Goal: Task Accomplishment & Management: Complete application form

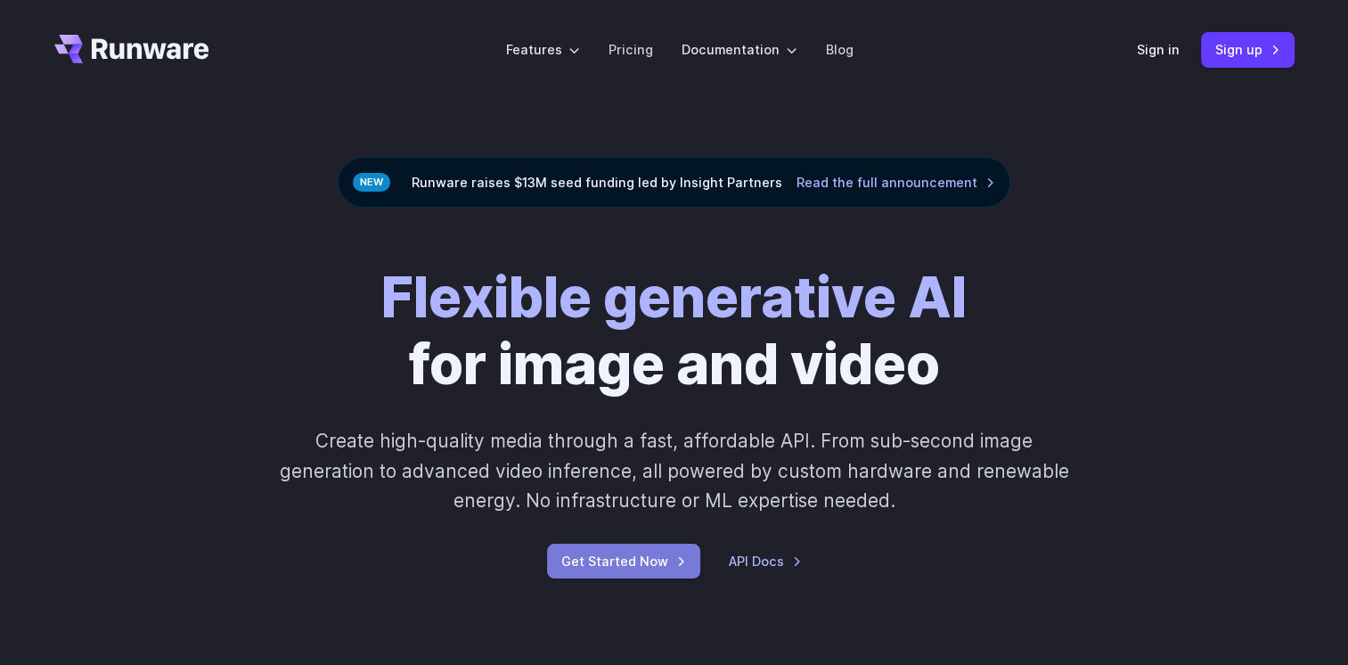
click at [649, 559] on link "Get Started Now" at bounding box center [623, 561] width 153 height 35
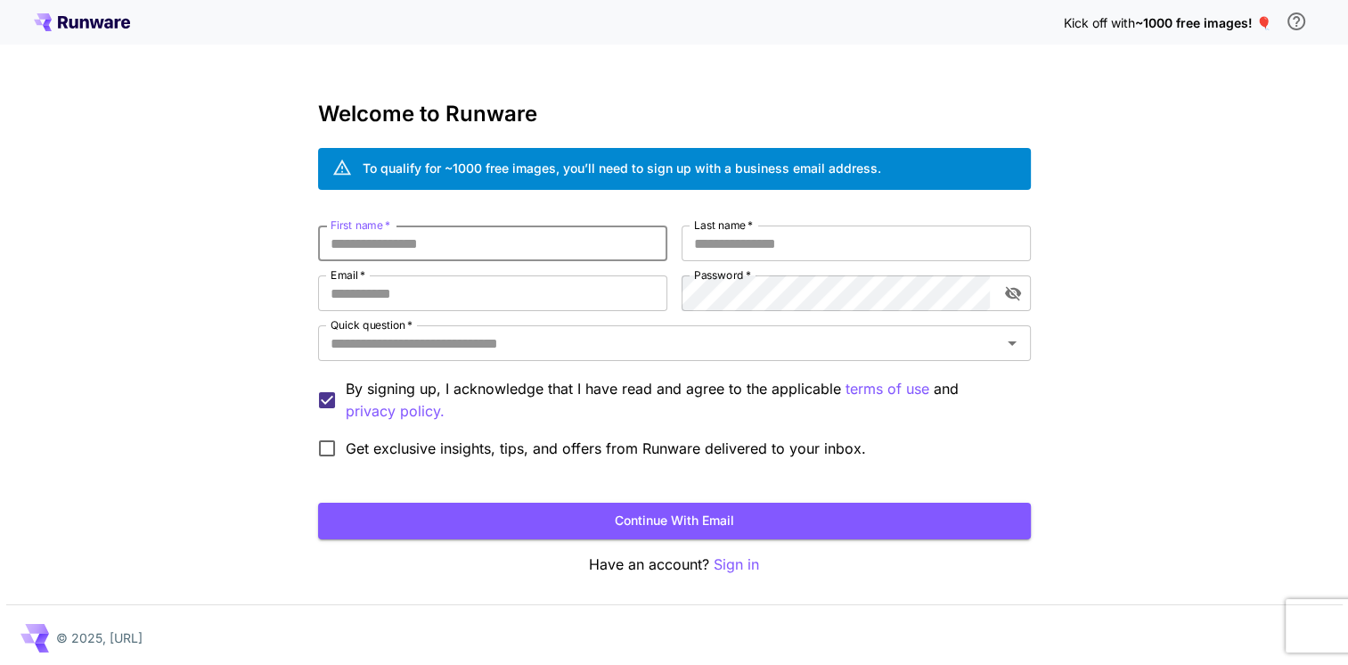
click at [480, 248] on input "First name   *" at bounding box center [492, 243] width 349 height 36
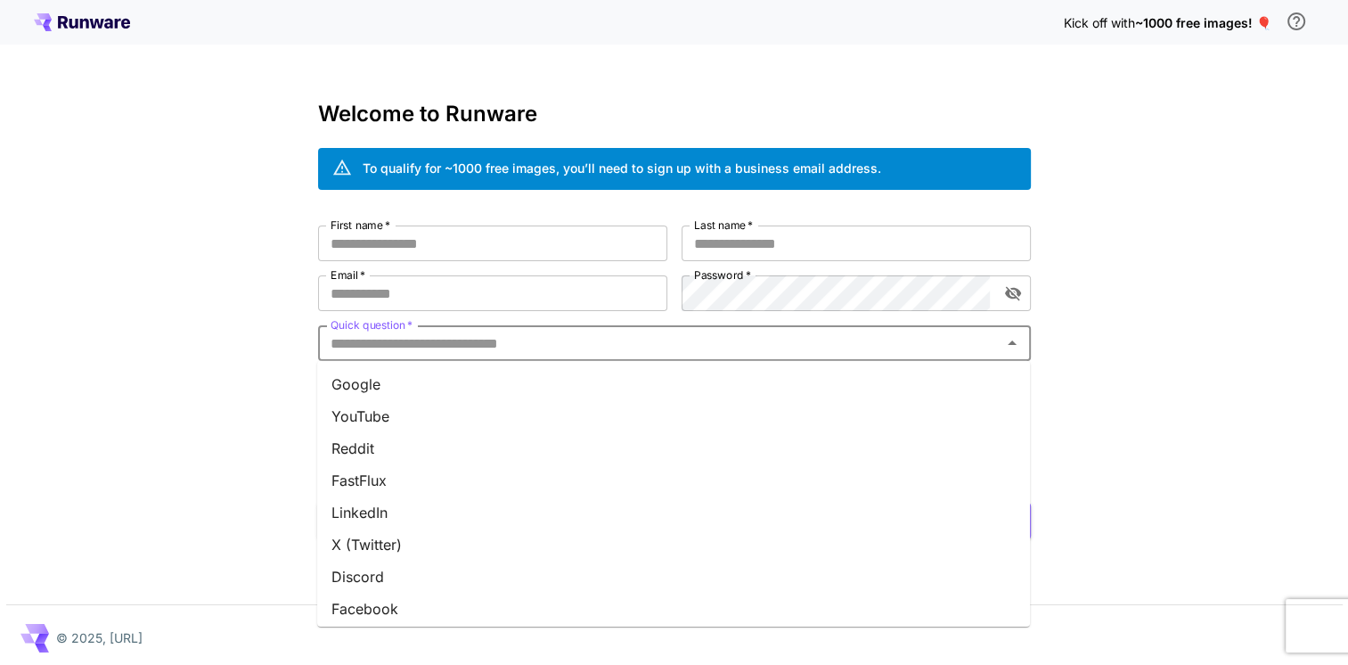
click at [472, 344] on input "Quick question   *" at bounding box center [660, 343] width 673 height 25
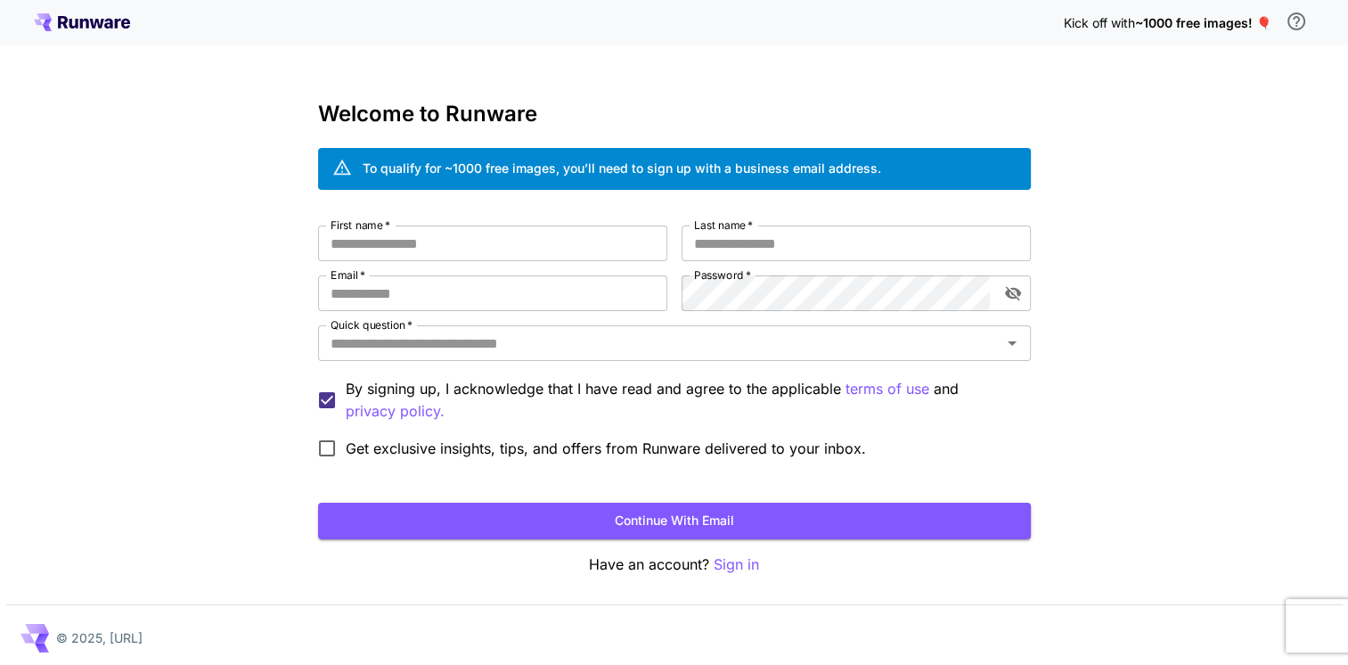
click at [187, 366] on div "Kick off with ~1000 free images! 🎈 Welcome to Runware To qualify for ~1000 free…" at bounding box center [674, 335] width 1348 height 671
click at [442, 243] on input "First name   *" at bounding box center [492, 243] width 349 height 36
click at [451, 283] on input "Email   *" at bounding box center [492, 293] width 349 height 36
click at [460, 242] on input "First name   *" at bounding box center [492, 243] width 349 height 36
click at [467, 286] on input "Email   *" at bounding box center [492, 293] width 349 height 36
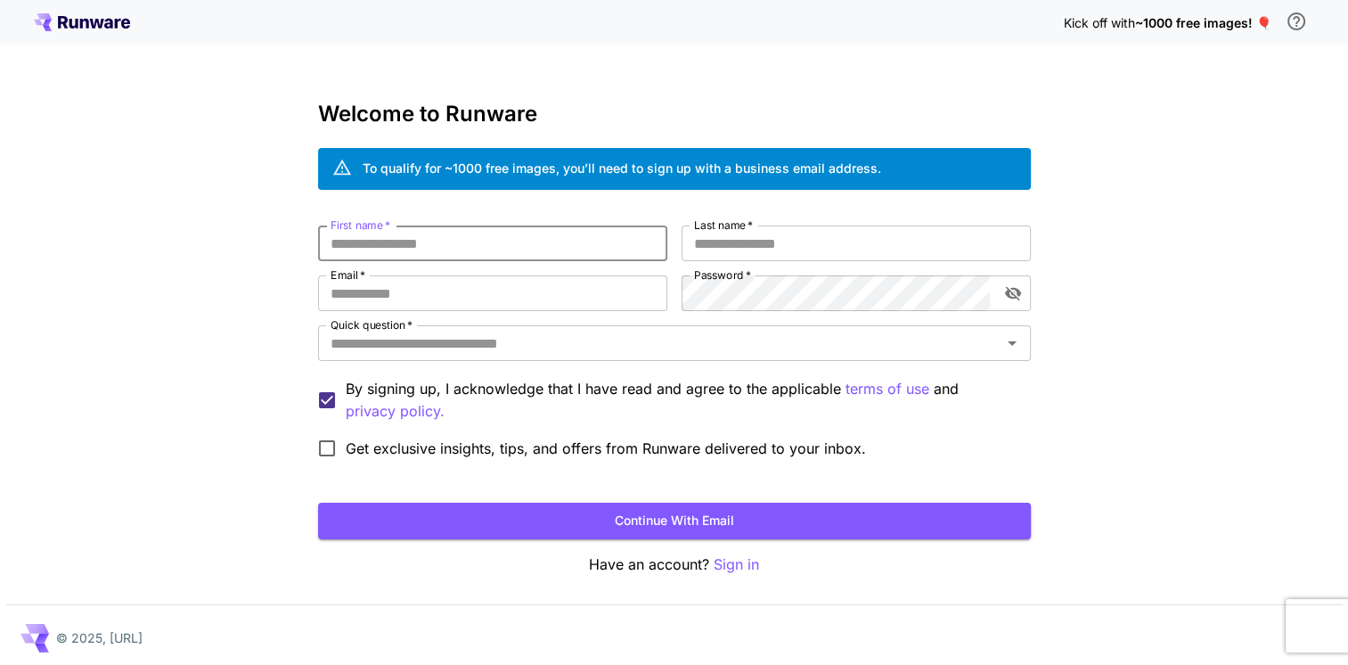
click at [516, 241] on input "First name   *" at bounding box center [492, 243] width 349 height 36
click at [733, 245] on input "Last name   *" at bounding box center [856, 243] width 349 height 36
click at [568, 295] on input "Email   *" at bounding box center [492, 293] width 349 height 36
type input "**********"
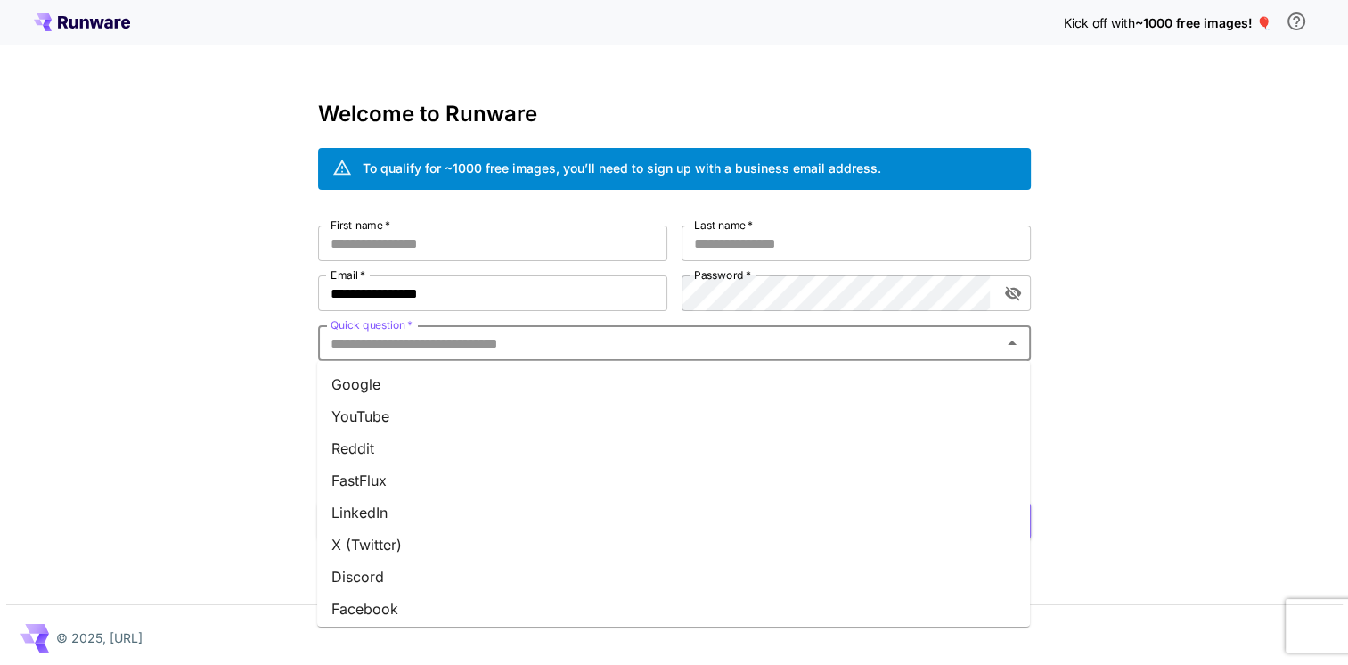
click at [570, 342] on input "Quick question   *" at bounding box center [660, 343] width 673 height 25
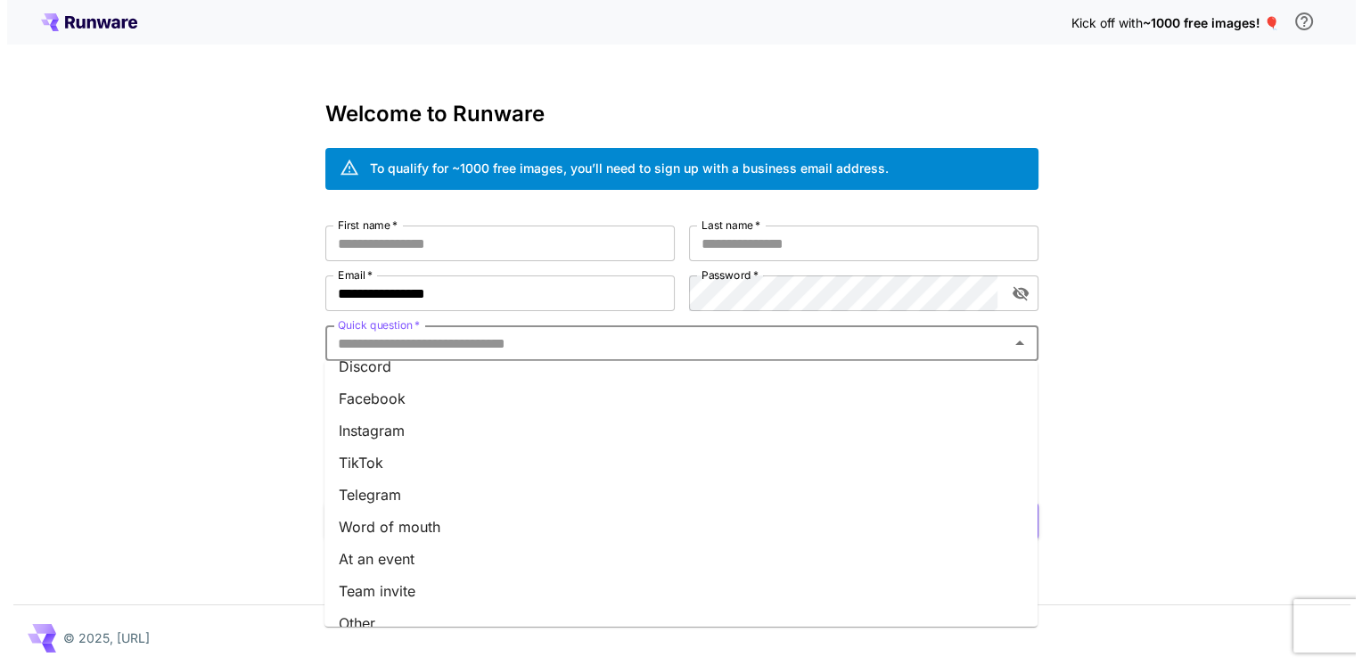
scroll to position [229, 0]
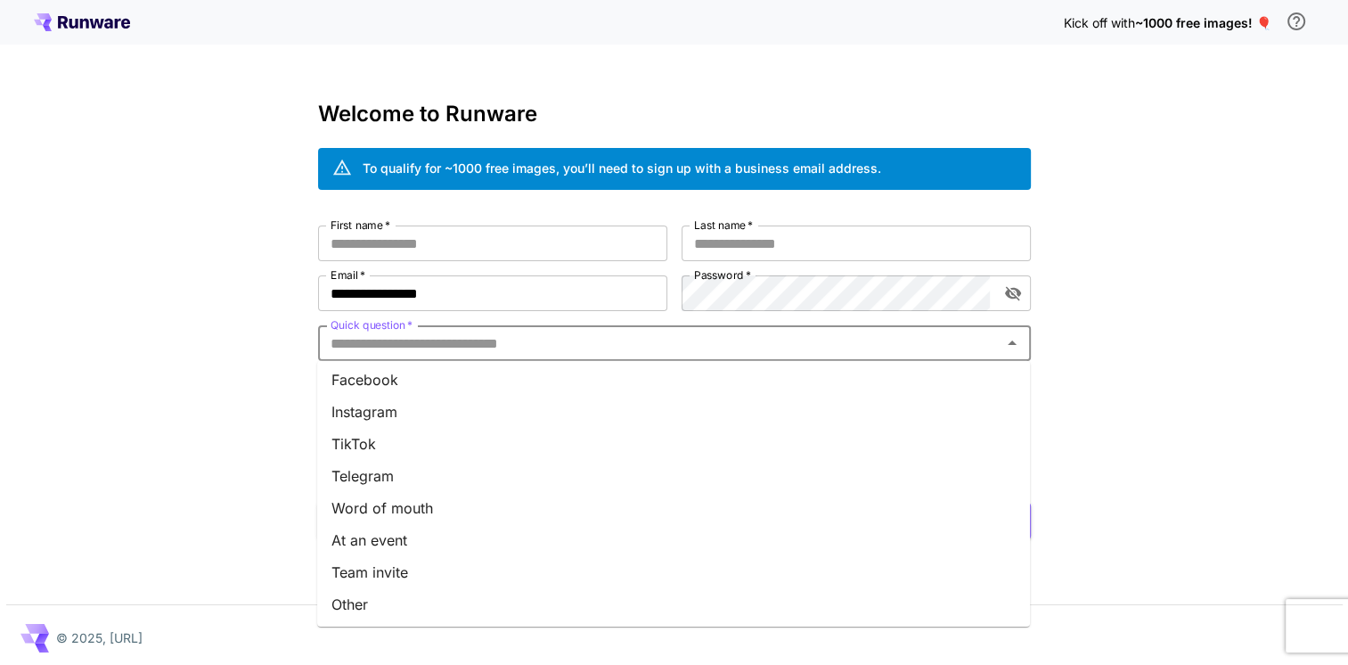
click at [562, 517] on li "Word of mouth" at bounding box center [673, 508] width 713 height 32
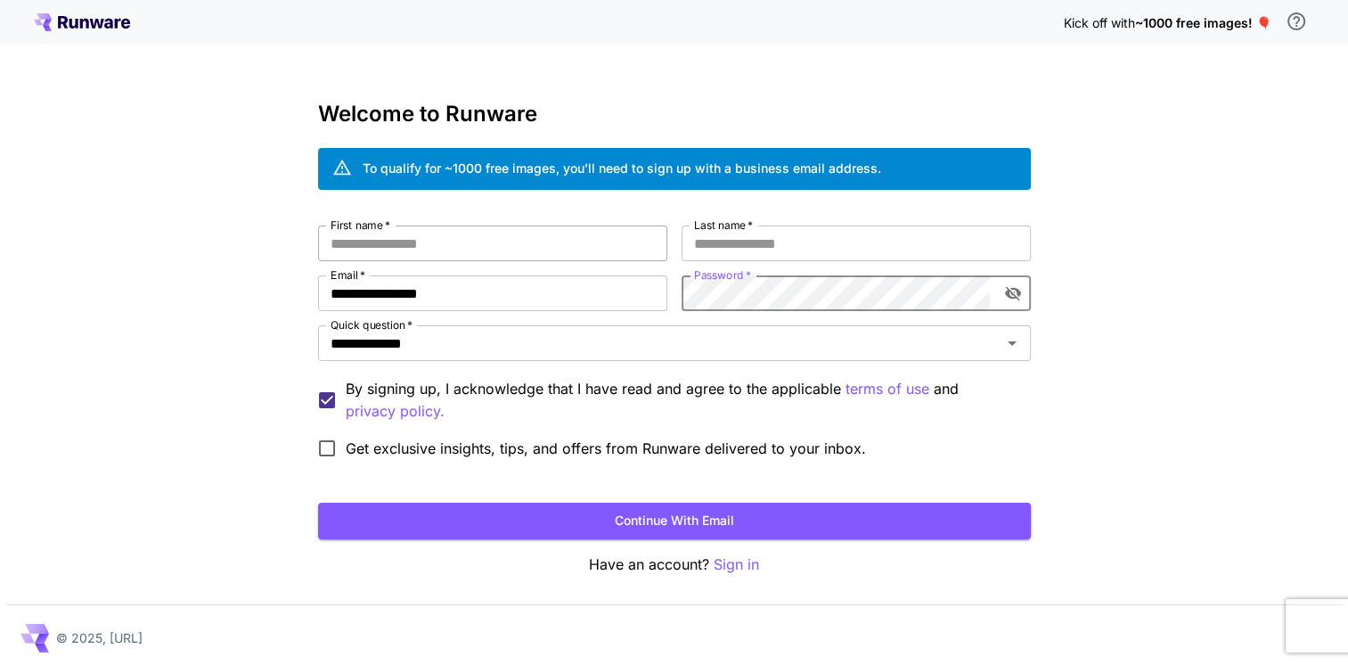
click at [446, 239] on input "First name   *" at bounding box center [492, 243] width 349 height 36
type input "*"
type input "**"
click at [659, 526] on button "Continue with email" at bounding box center [674, 521] width 713 height 37
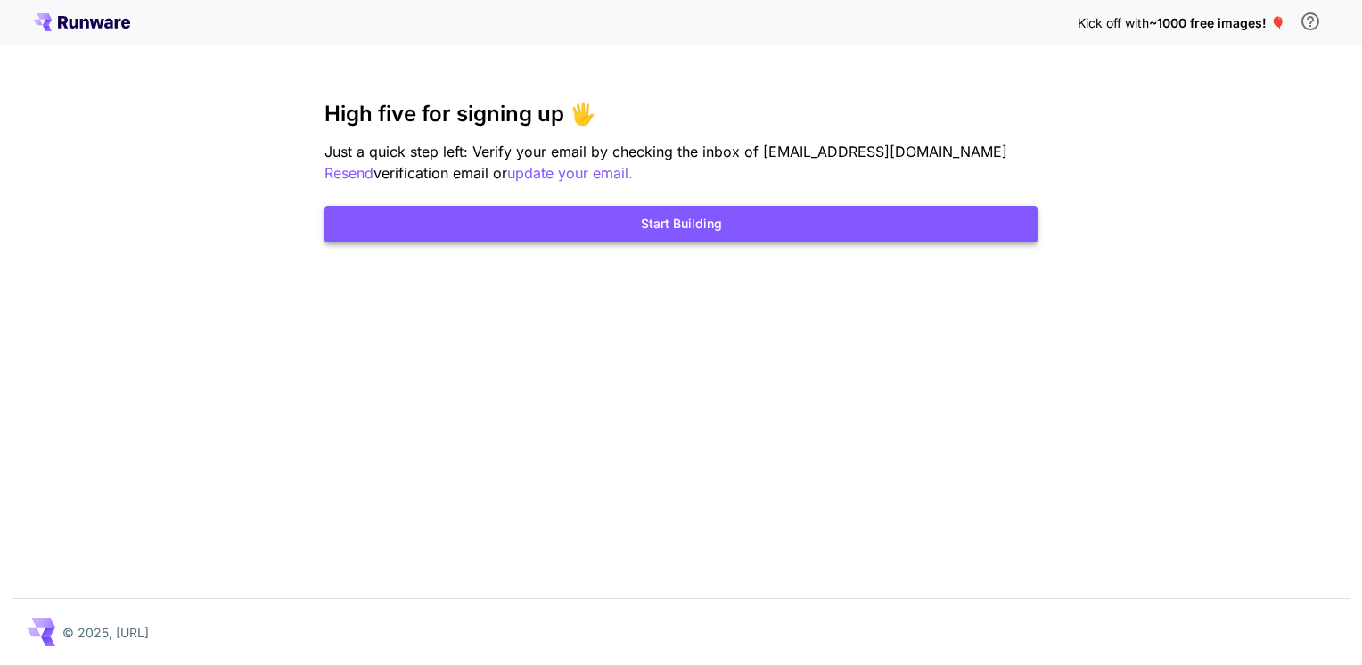
click at [670, 229] on button "Start Building" at bounding box center [680, 224] width 713 height 37
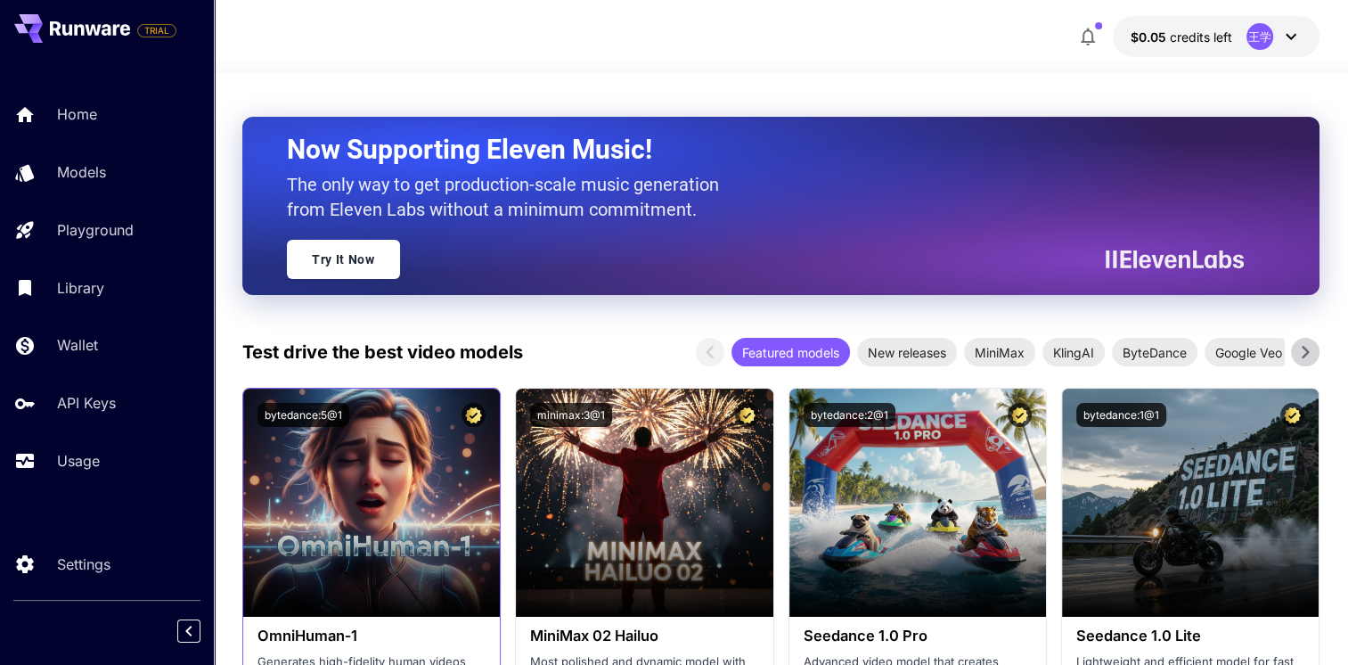
scroll to position [89, 0]
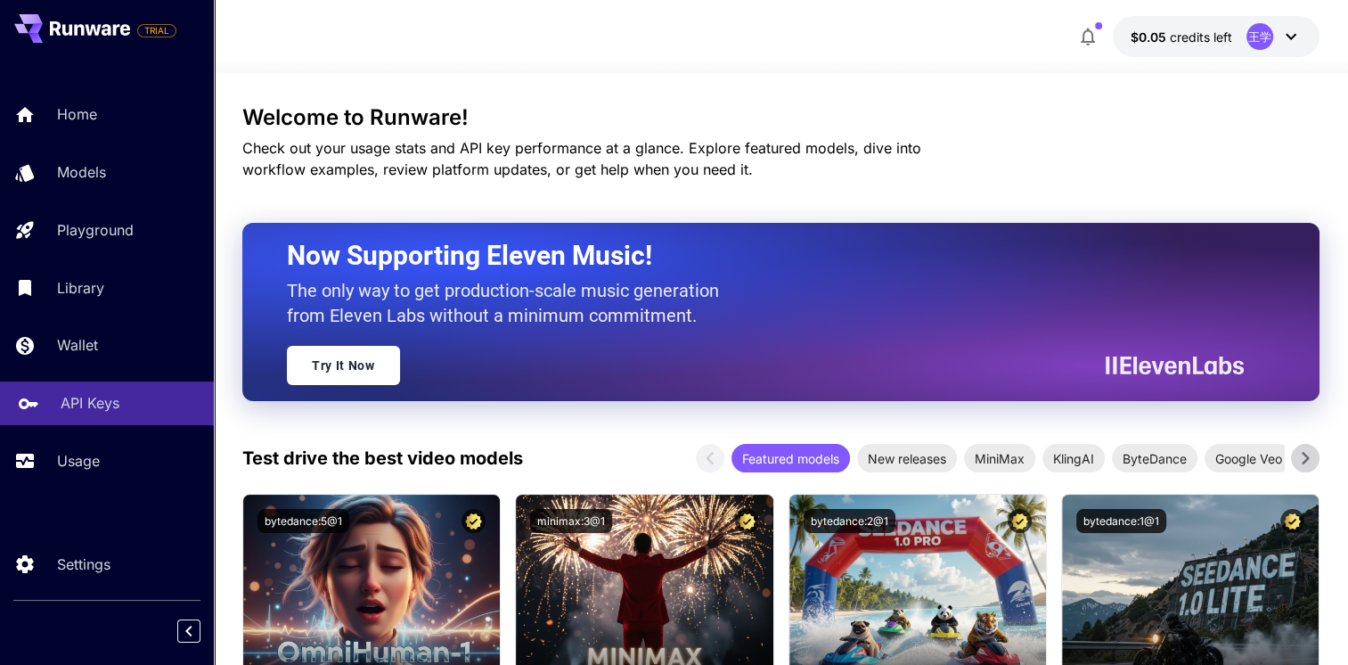
click at [94, 407] on p "API Keys" at bounding box center [90, 402] width 59 height 21
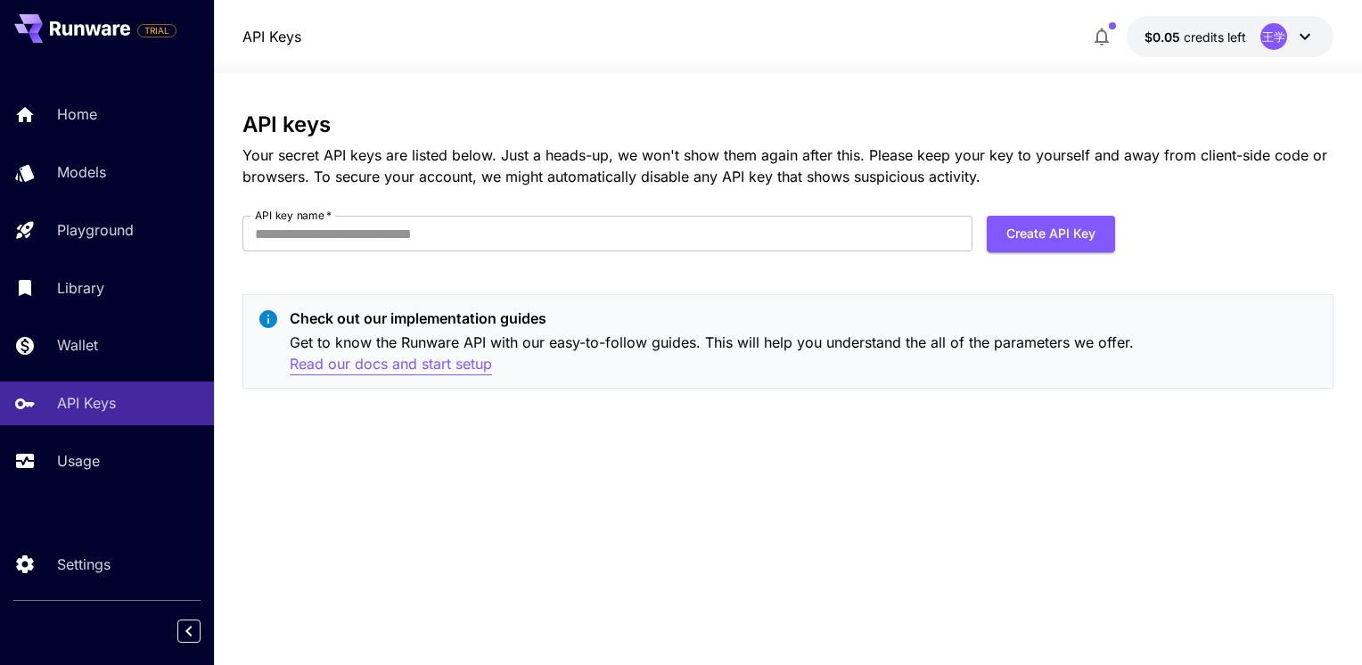
click at [381, 366] on p "Read our docs and start setup" at bounding box center [391, 364] width 202 height 22
